Goal: Information Seeking & Learning: Compare options

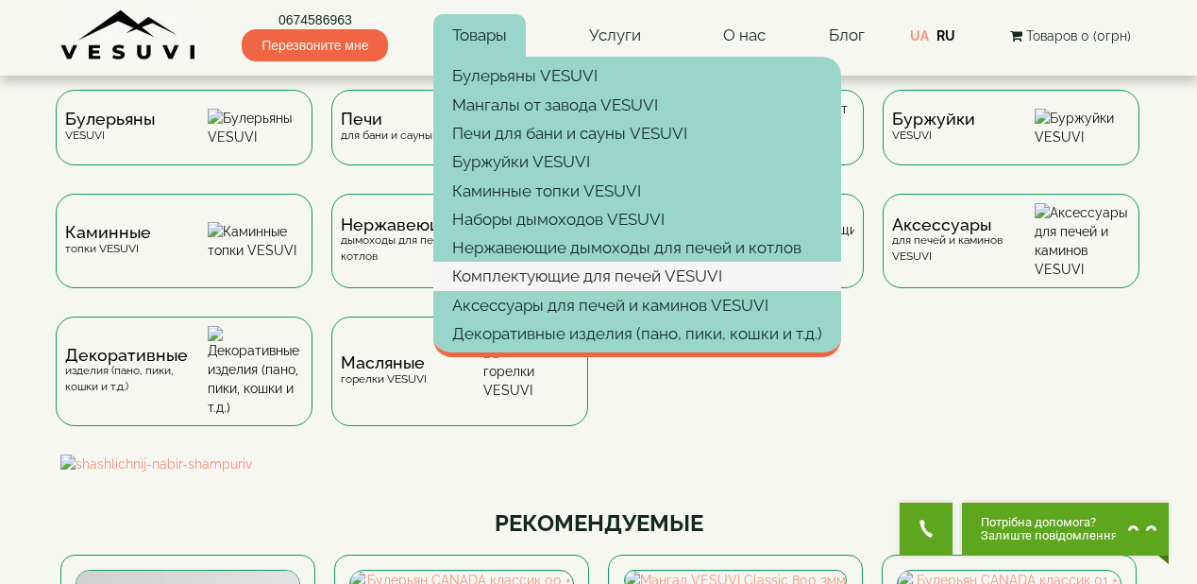
click at [533, 276] on link "Комплектующие для печей VESUVI" at bounding box center [637, 276] width 408 height 28
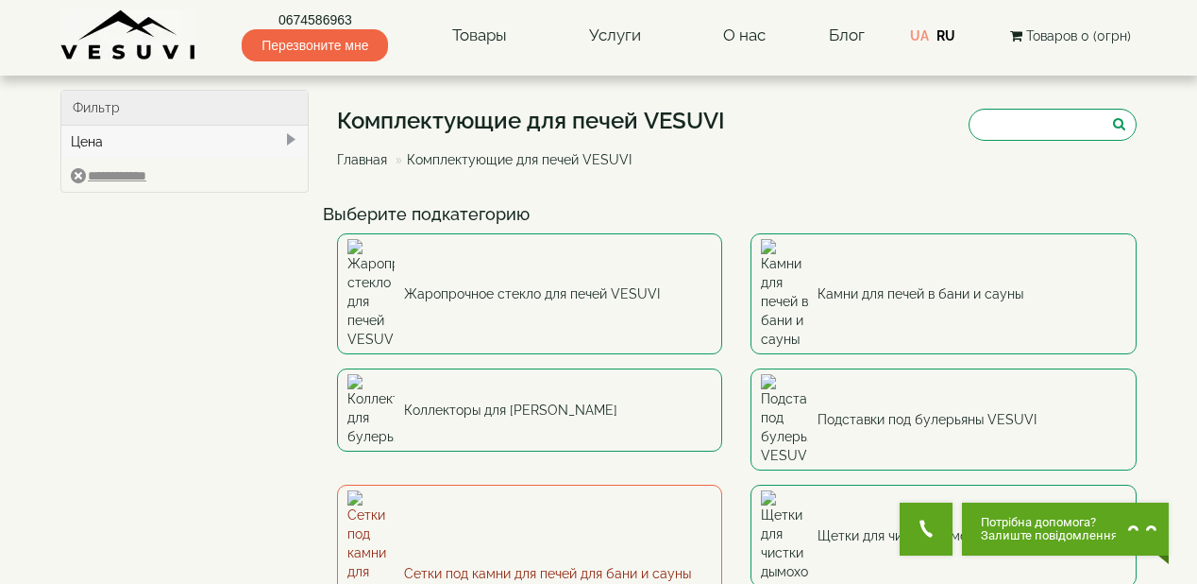
click at [489, 484] on link "Сетки под камни для печей для бани и сауны" at bounding box center [530, 573] width 386 height 178
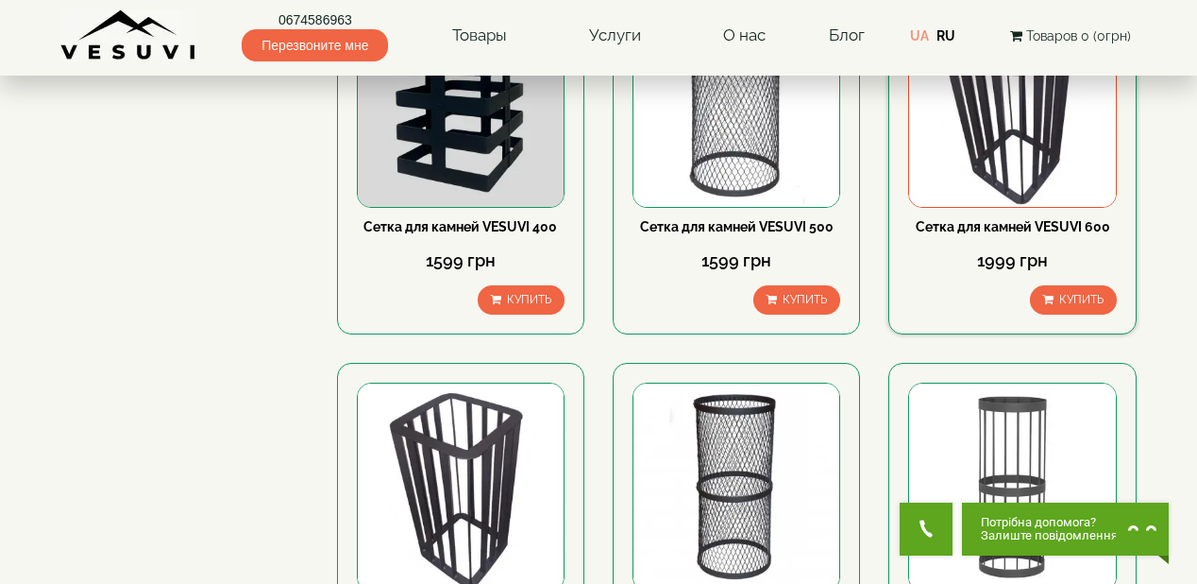
scroll to position [227, 0]
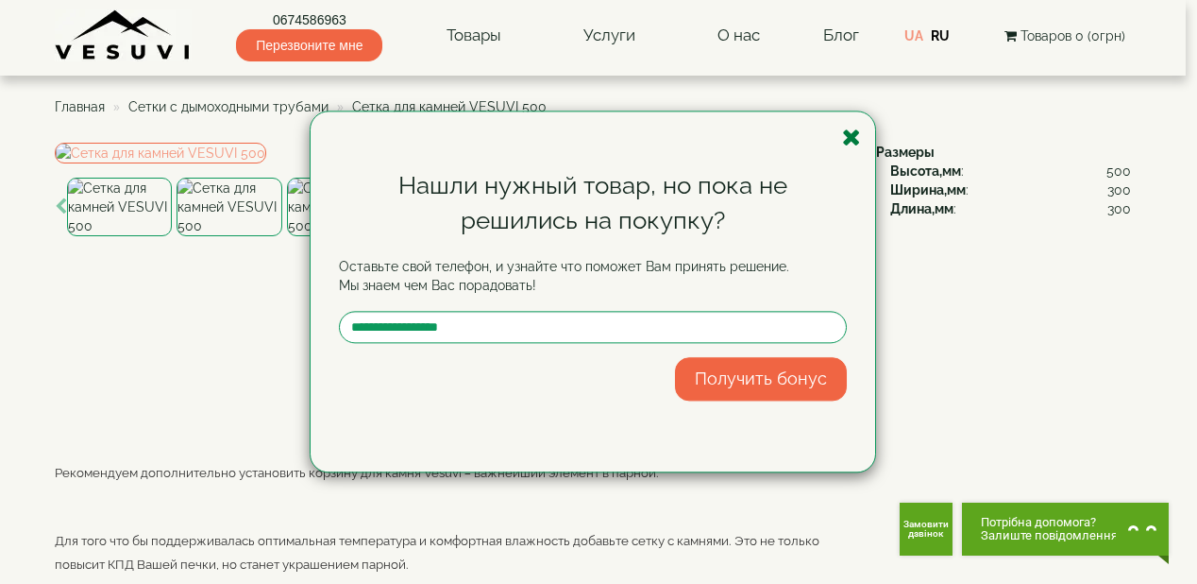
click at [850, 139] on icon "button" at bounding box center [851, 138] width 19 height 24
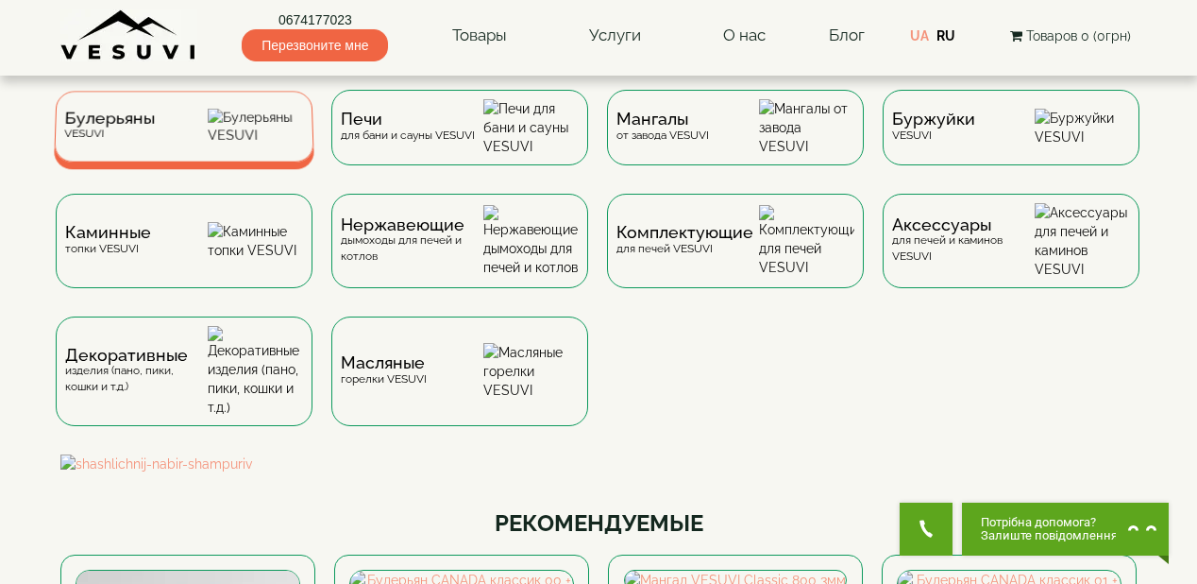
click at [195, 130] on div "Булерьяны VESUVI" at bounding box center [184, 126] width 261 height 71
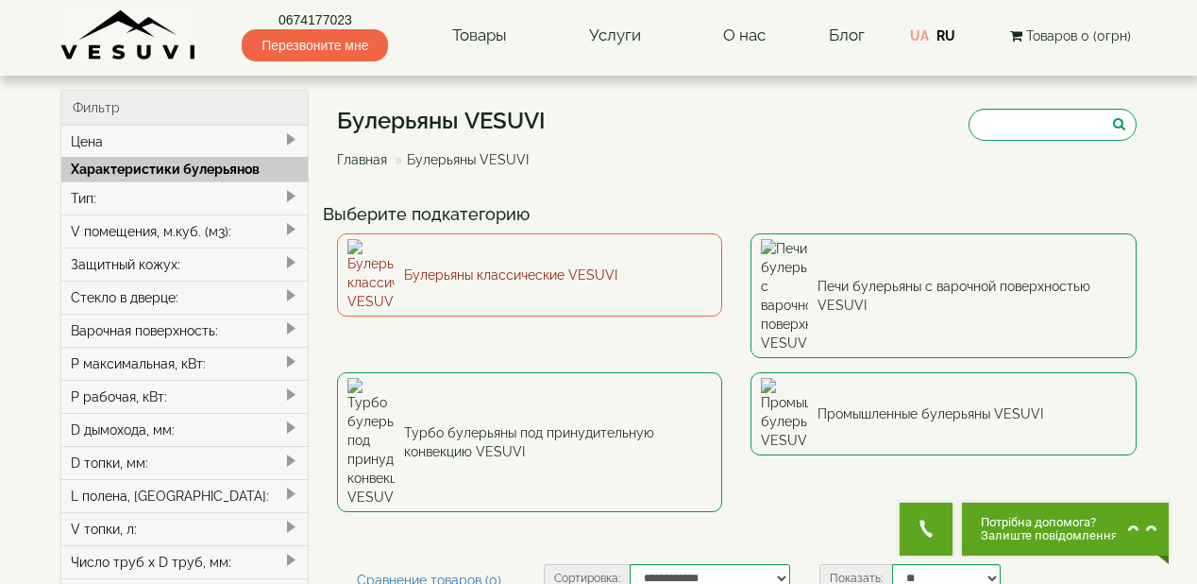
scroll to position [76, 0]
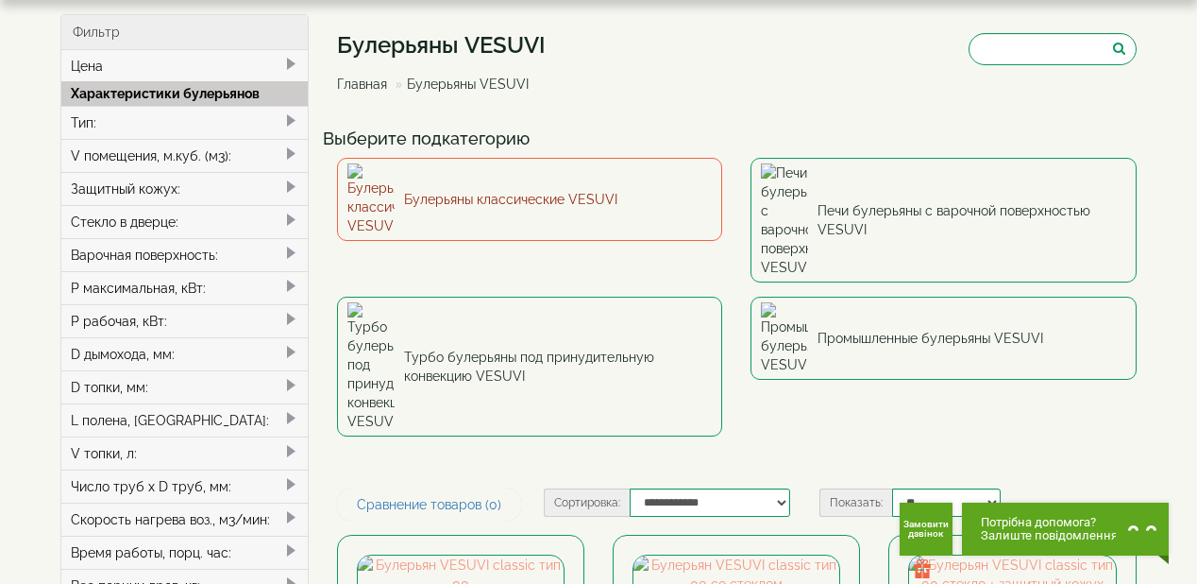
click at [600, 178] on link "Булерьяны классические VESUVI" at bounding box center [530, 199] width 386 height 83
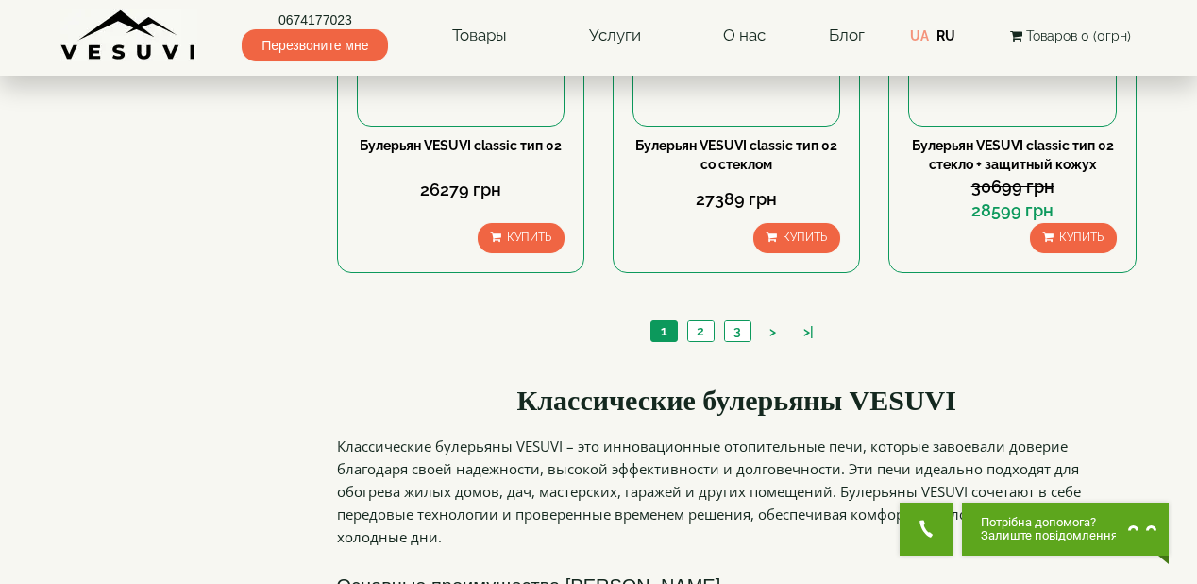
scroll to position [2040, 0]
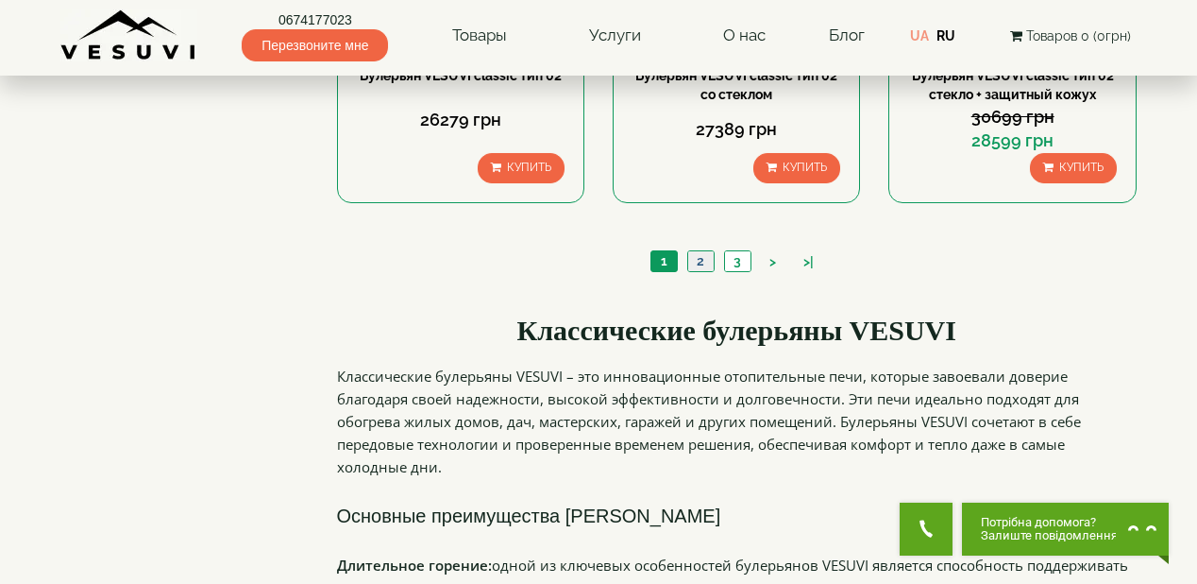
click at [696, 253] on link "2" at bounding box center [700, 261] width 26 height 20
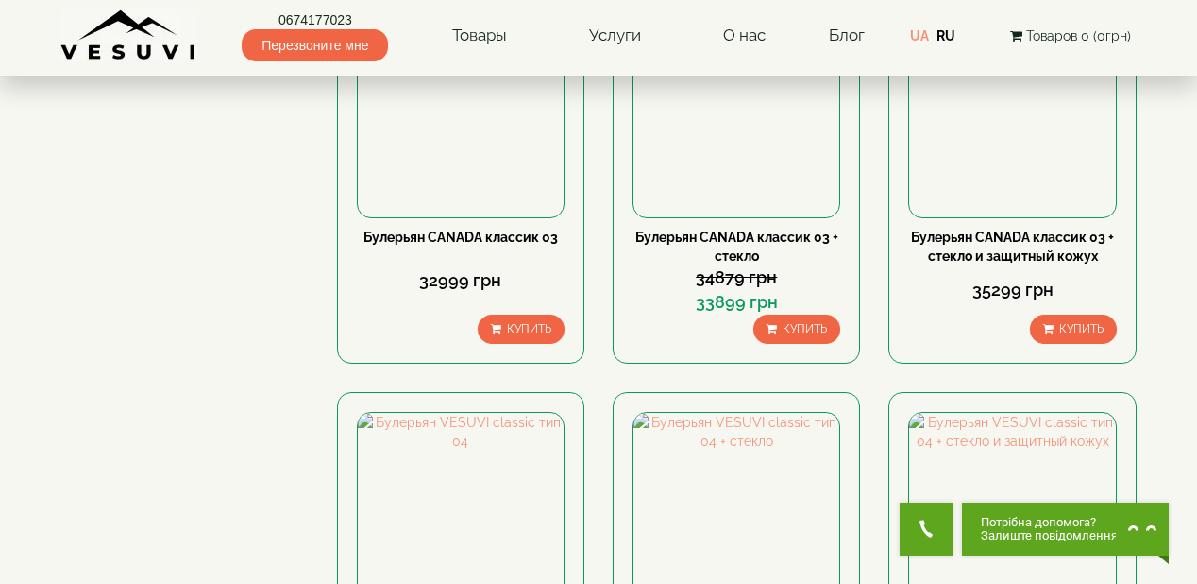
scroll to position [1058, 0]
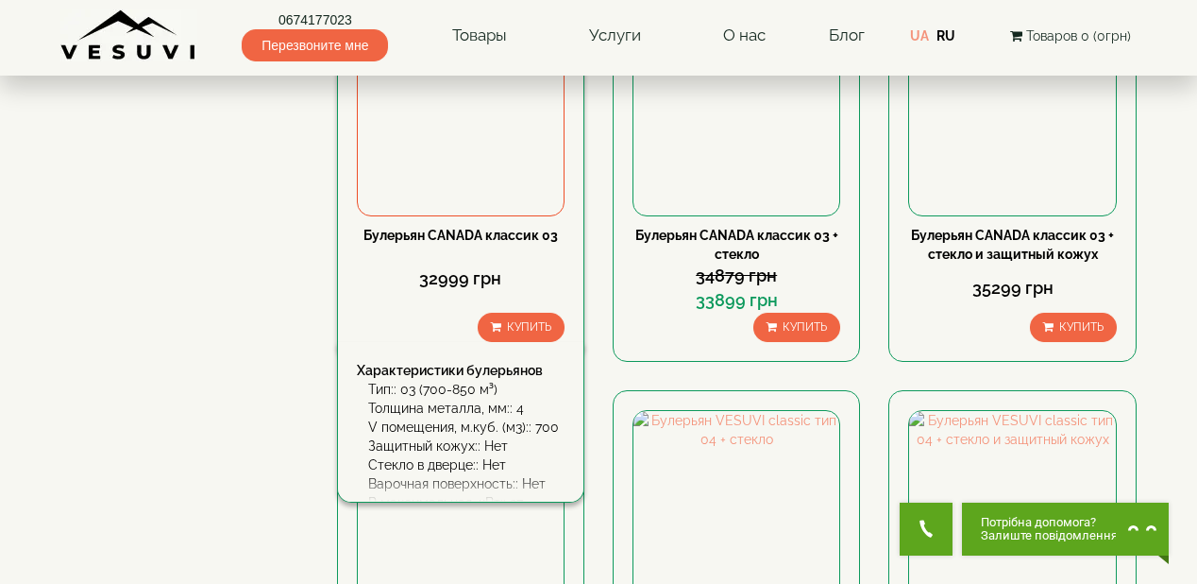
click at [529, 229] on link "Булерьян CANADA классик 03" at bounding box center [461, 235] width 195 height 15
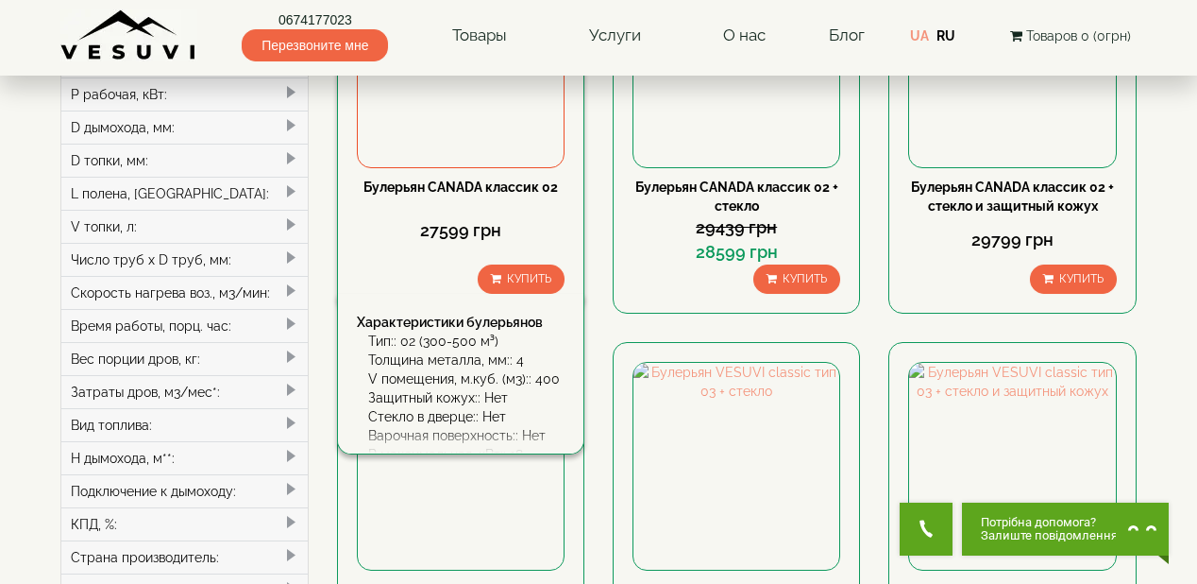
scroll to position [453, 0]
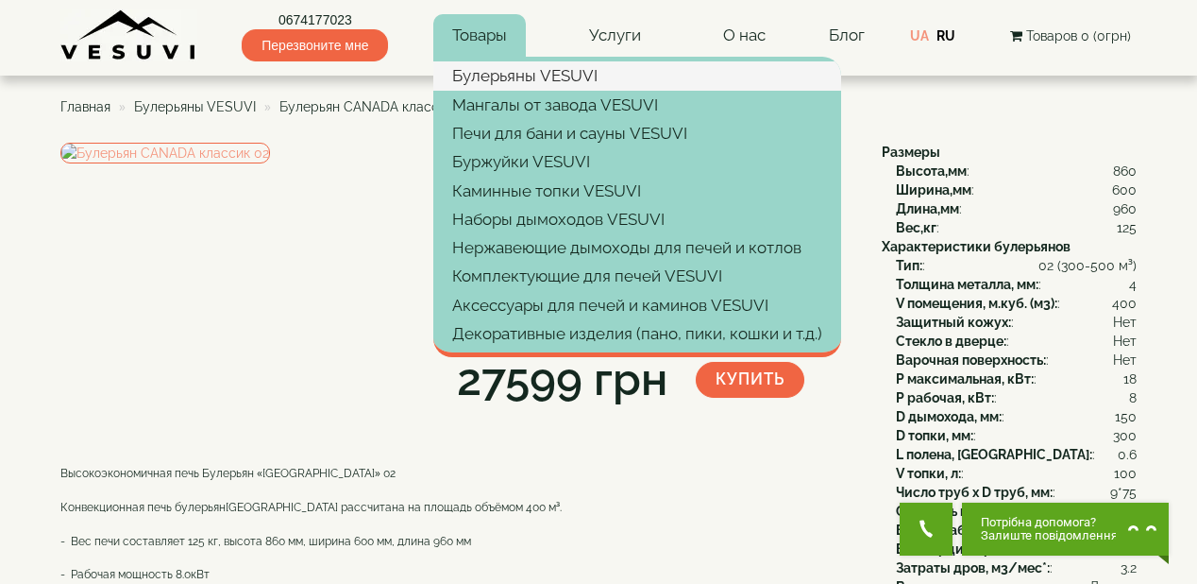
click at [509, 76] on link "Булерьяны VESUVI" at bounding box center [637, 75] width 408 height 28
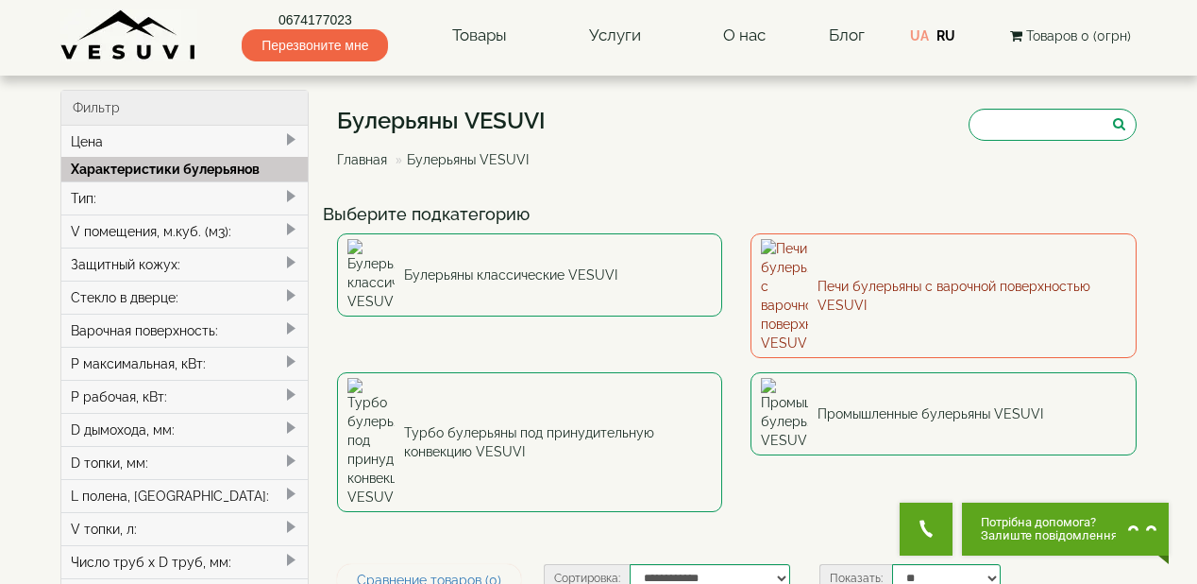
type input "*****"
click at [839, 250] on link "Печи булерьяны с варочной поверхностью VESUVI" at bounding box center [944, 295] width 386 height 125
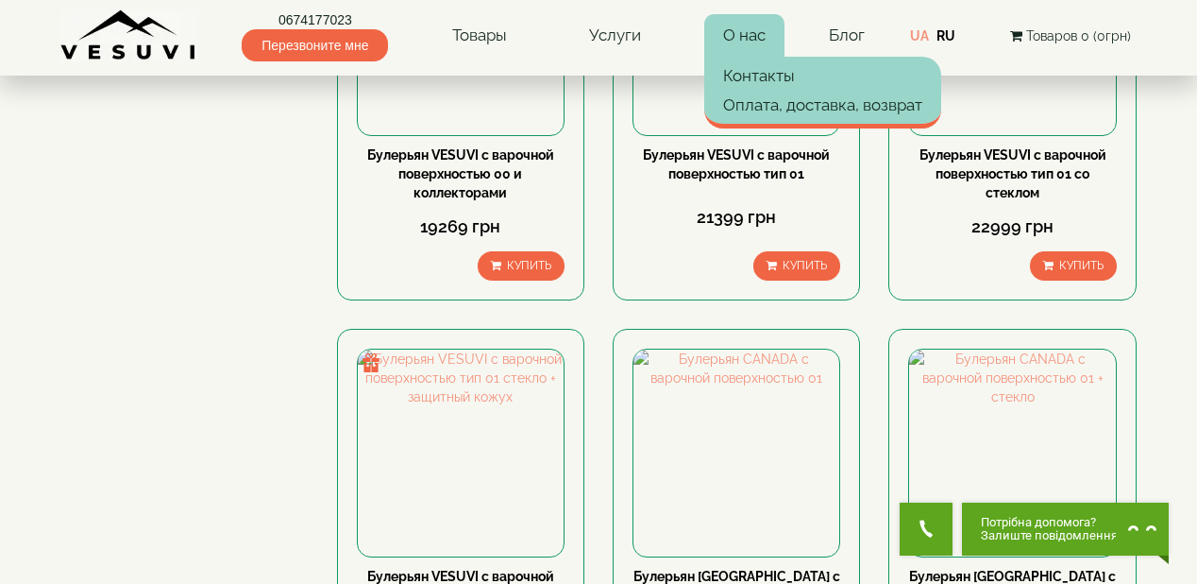
scroll to position [1058, 0]
